Goal: Task Accomplishment & Management: Use online tool/utility

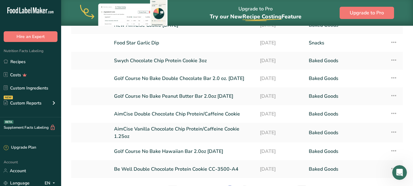
scroll to position [92, 0]
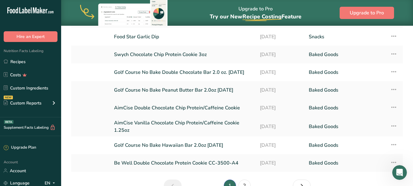
click at [187, 108] on link "AimCise Double Chocolate Chip Protein/Caffeine Cookie" at bounding box center [183, 107] width 139 height 13
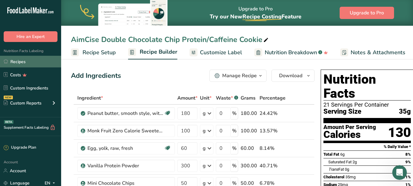
click at [35, 60] on link "Recipes" at bounding box center [30, 62] width 61 height 12
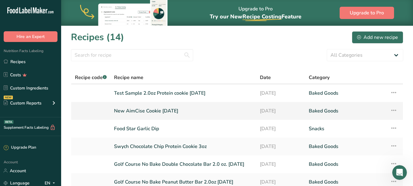
click at [183, 109] on link "New AimCise Cookie [DATE]" at bounding box center [183, 110] width 139 height 13
